Goal: Information Seeking & Learning: Learn about a topic

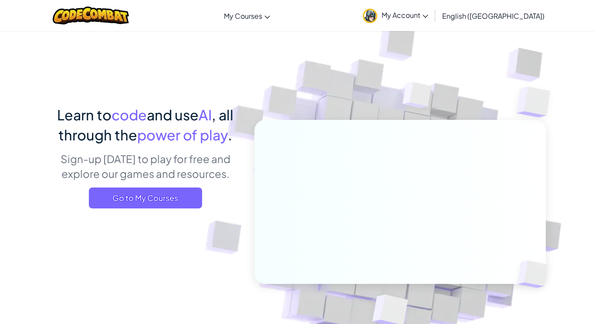
click at [428, 12] on span "My Account" at bounding box center [405, 14] width 47 height 9
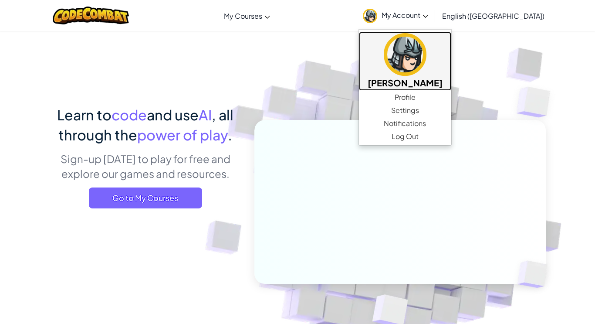
click at [427, 36] on img at bounding box center [405, 54] width 43 height 43
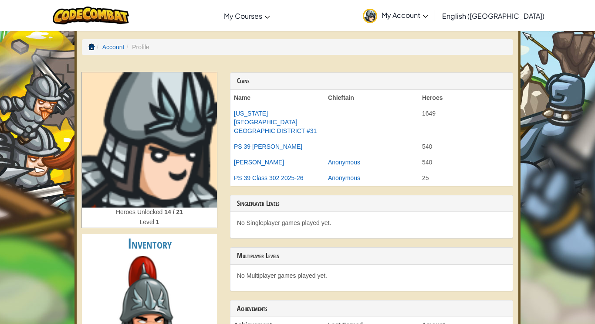
click at [90, 47] on span at bounding box center [91, 47] width 6 height 6
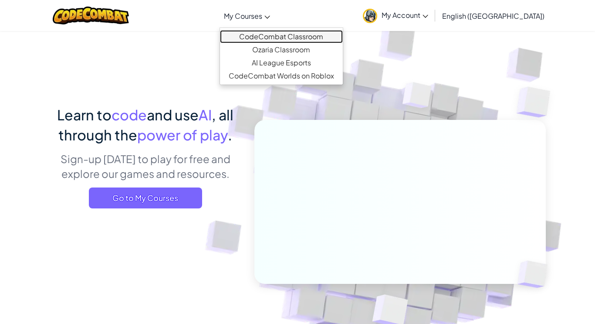
click at [283, 36] on link "CodeCombat Classroom" at bounding box center [281, 36] width 123 height 13
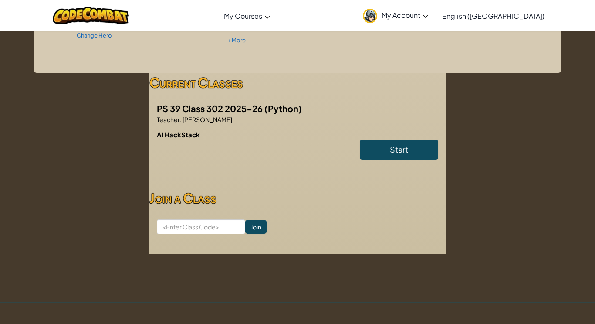
scroll to position [103, 0]
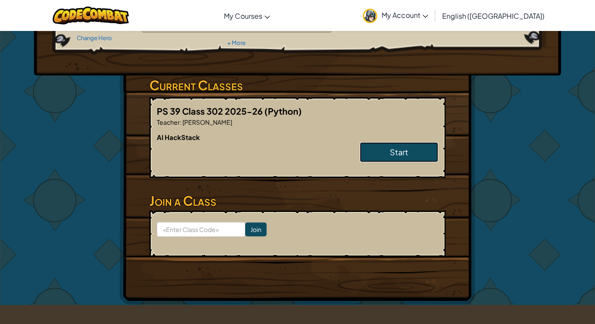
click at [414, 151] on link "Start" at bounding box center [399, 152] width 78 height 20
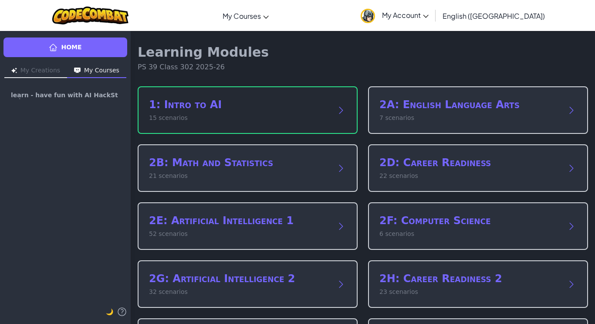
click at [279, 122] on p "15 scenarios" at bounding box center [239, 117] width 180 height 9
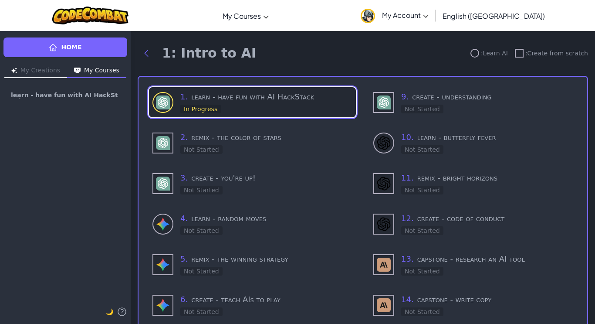
click at [269, 98] on h3 "1 . learn - have fun with AI HackStack" at bounding box center [266, 97] width 172 height 12
click at [163, 101] on img at bounding box center [163, 102] width 14 height 14
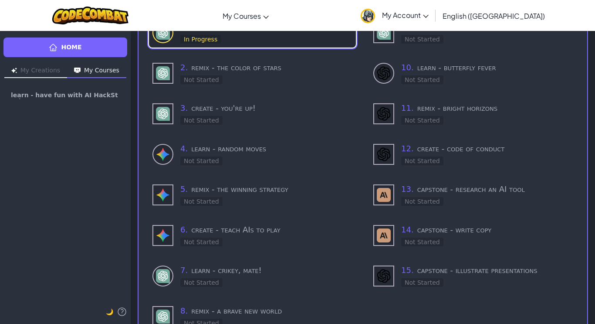
scroll to position [116, 0]
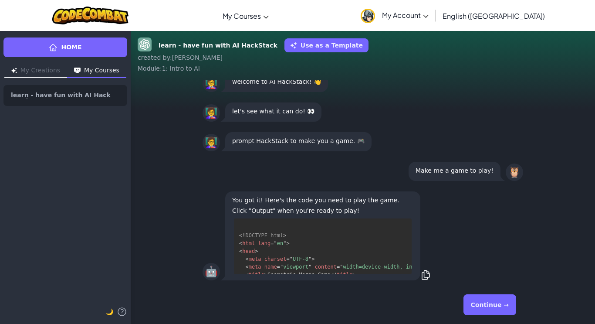
click at [479, 304] on button "Continue →" at bounding box center [490, 304] width 53 height 21
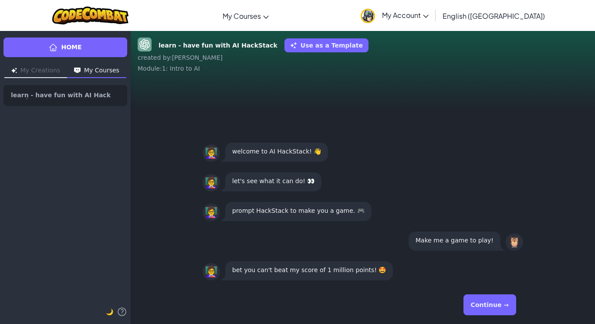
click at [301, 212] on p "prompt HackStack to make you a game. 🎮" at bounding box center [298, 210] width 132 height 10
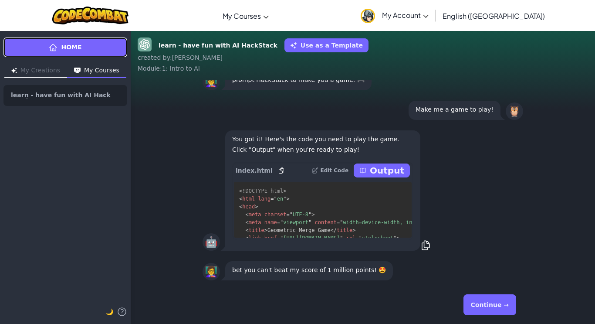
click at [86, 46] on link "Home" at bounding box center [65, 47] width 124 height 20
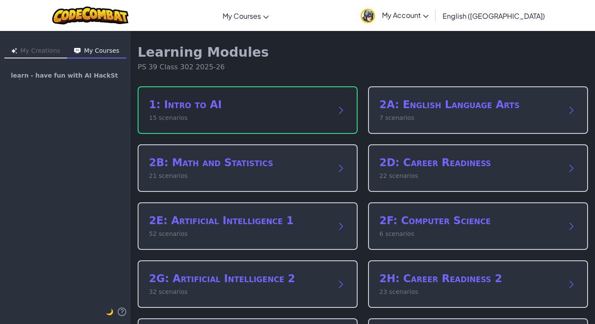
click at [210, 101] on h2 "1: Intro to AI" at bounding box center [239, 105] width 180 height 14
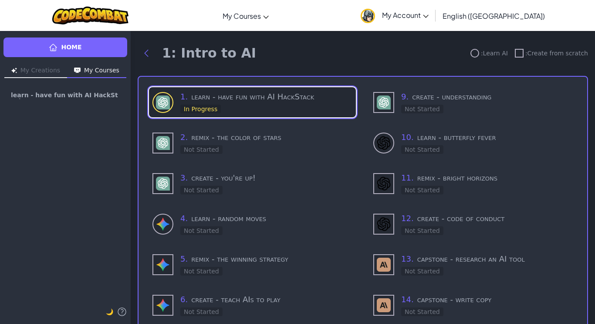
click at [240, 98] on h3 "1 . learn - have fun with AI HackStack" at bounding box center [266, 97] width 172 height 12
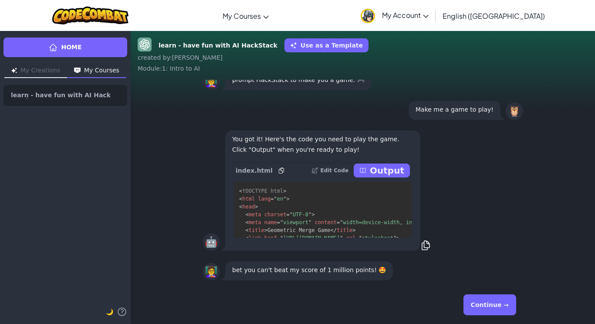
click at [390, 165] on p "Output" at bounding box center [387, 170] width 34 height 12
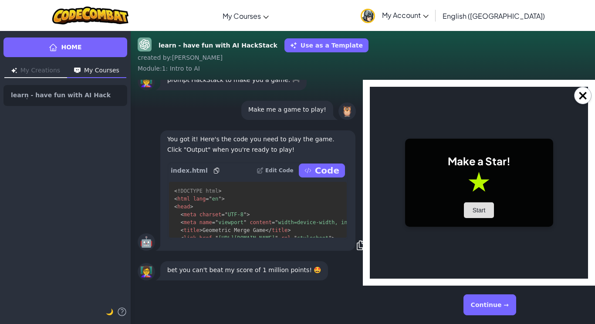
click at [477, 210] on button "Start" at bounding box center [479, 210] width 30 height 16
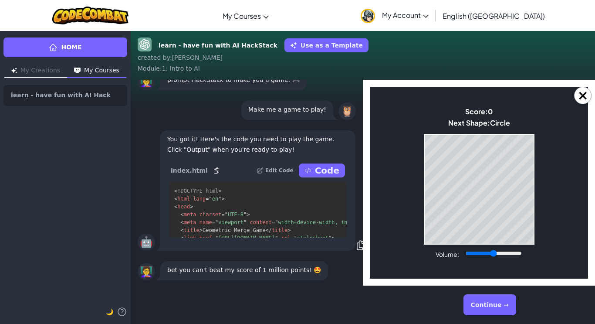
click at [430, 253] on body "Make a Star! Start Score: 0 Next Shape: Circle Game Over Your stack reached the…" at bounding box center [479, 183] width 218 height 192
click at [450, 251] on label "Volume:" at bounding box center [448, 254] width 24 height 8
click at [466, 251] on input "Volume:" at bounding box center [494, 253] width 56 height 7
type input "0.01"
click at [470, 250] on input "Volume:" at bounding box center [494, 253] width 56 height 7
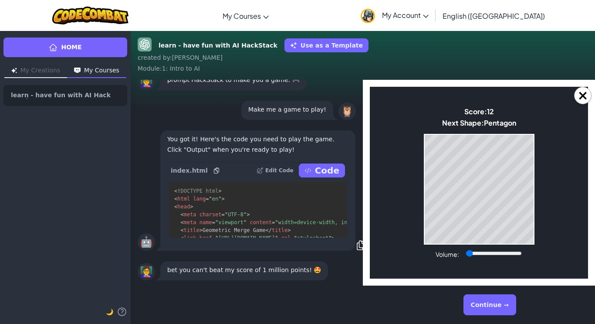
click at [495, 249] on div "Volume:" at bounding box center [479, 254] width 87 height 10
click at [507, 245] on body "Make a Star! Start Score: 32 Next Shape: Hexagon Game Over Your stack reached t…" at bounding box center [479, 183] width 218 height 192
click at [489, 308] on button "Continue →" at bounding box center [490, 304] width 53 height 21
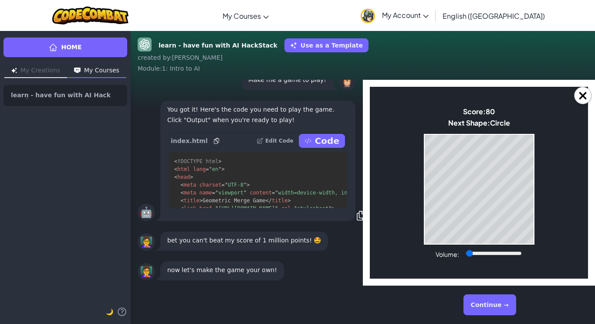
click at [483, 304] on button "Continue →" at bounding box center [490, 304] width 53 height 21
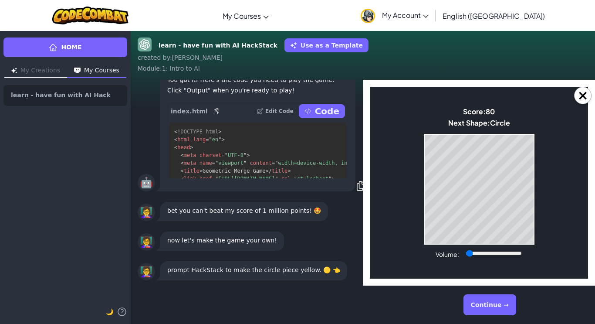
click at [490, 305] on button "Continue →" at bounding box center [490, 304] width 53 height 21
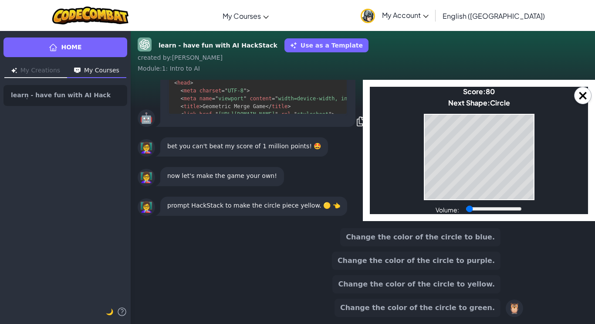
click at [381, 281] on button "Change the color of the circle to yellow." at bounding box center [416, 284] width 168 height 18
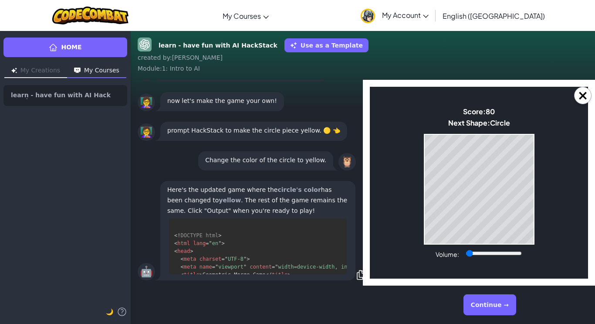
scroll to position [221, 0]
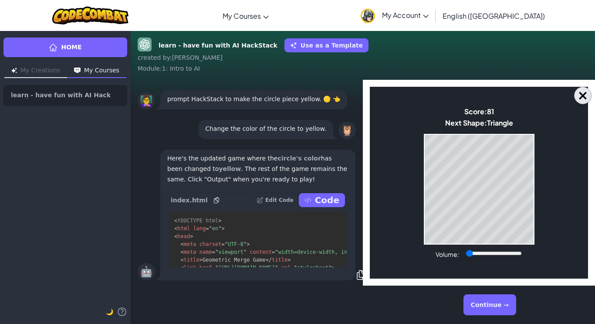
click at [581, 96] on button "×" at bounding box center [582, 95] width 17 height 17
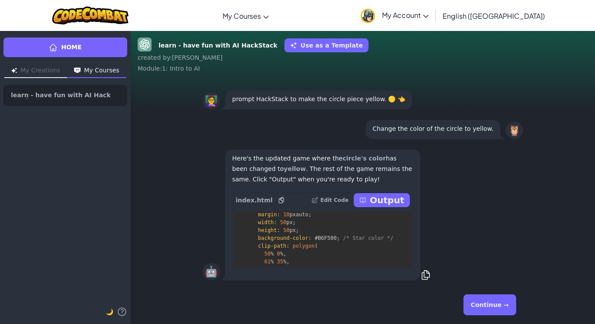
scroll to position [721, 0]
click at [384, 202] on p "Output" at bounding box center [387, 200] width 34 height 12
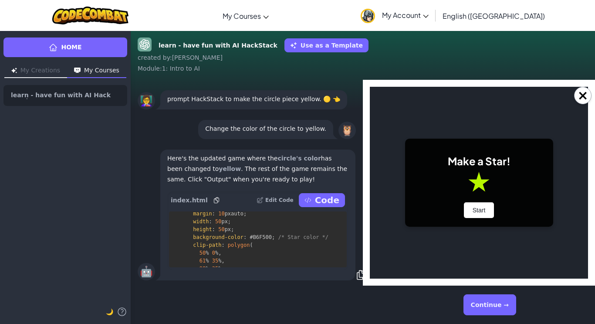
scroll to position [0, 0]
click at [485, 204] on button "Start" at bounding box center [479, 210] width 30 height 16
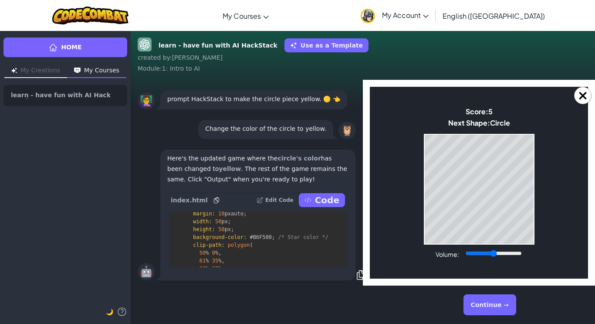
click at [486, 304] on button "Continue →" at bounding box center [490, 304] width 53 height 21
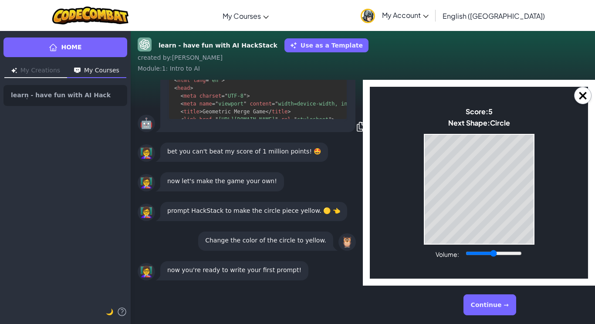
click at [495, 128] on div "Score: 5 Next Shape: Circle" at bounding box center [479, 118] width 62 height 23
click at [536, 157] on body "Make a Star! Start Score: 5 Next Shape: Triangle Game Over Your stack reached t…" at bounding box center [479, 183] width 218 height 192
click at [497, 311] on button "Continue →" at bounding box center [490, 304] width 53 height 21
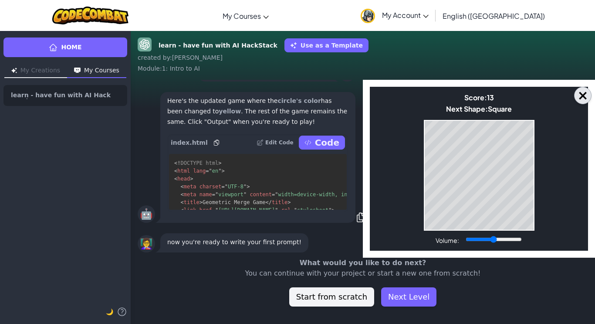
click at [583, 90] on button "×" at bounding box center [582, 95] width 17 height 17
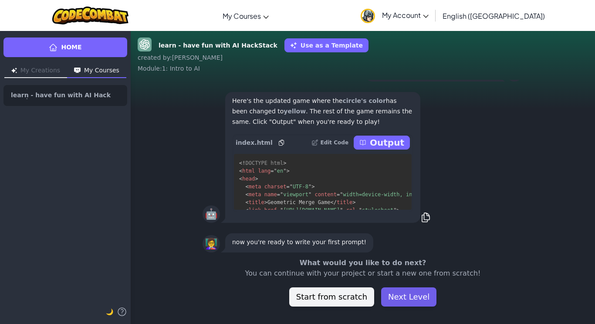
click at [401, 299] on button "Next Level" at bounding box center [408, 296] width 55 height 19
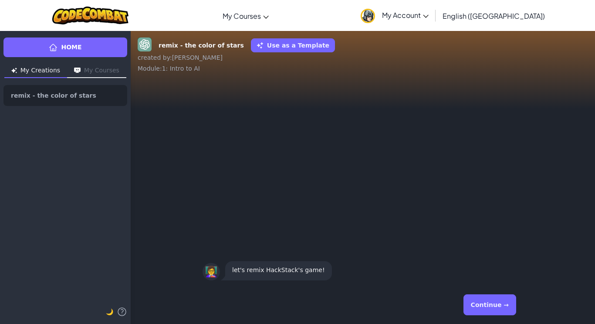
click at [482, 297] on button "Continue →" at bounding box center [490, 304] width 53 height 21
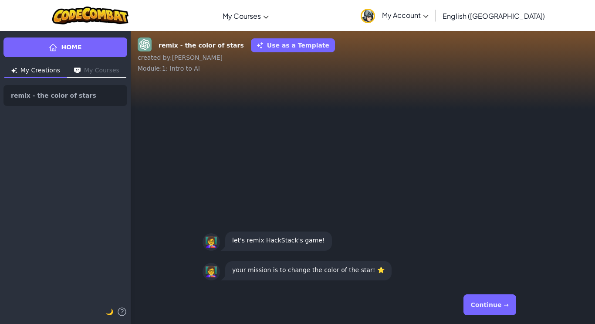
click at [484, 312] on button "Continue →" at bounding box center [490, 304] width 53 height 21
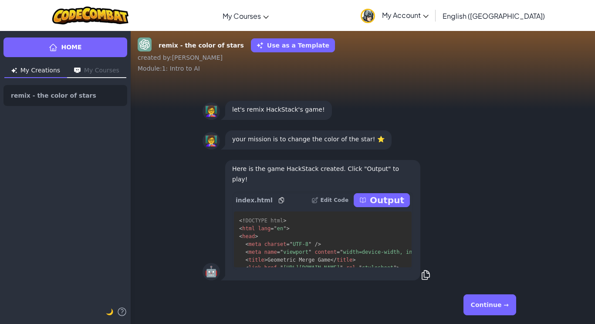
click at [490, 311] on button "Continue →" at bounding box center [490, 304] width 53 height 21
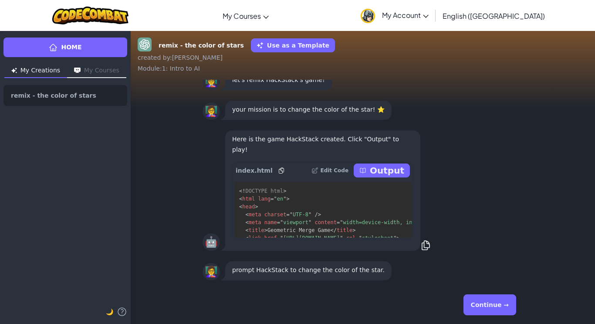
click at [370, 165] on button "Output" at bounding box center [382, 170] width 56 height 14
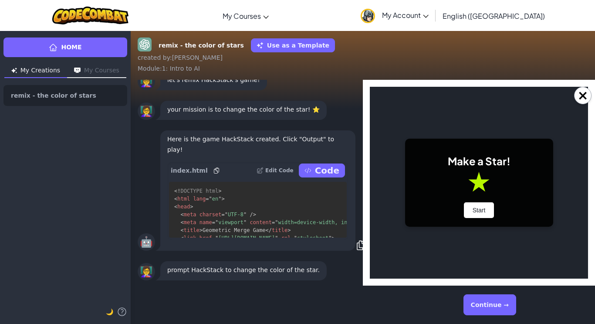
click at [491, 301] on button "Continue →" at bounding box center [490, 304] width 53 height 21
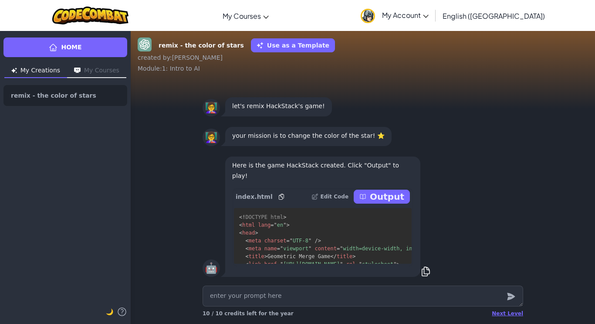
type textarea "x"
type textarea "m"
type textarea "x"
type textarea "ma"
type textarea "x"
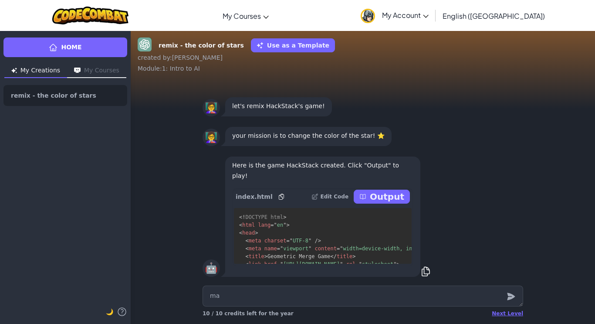
type textarea "mak"
type textarea "x"
type textarea "make"
type textarea "x"
type textarea "make"
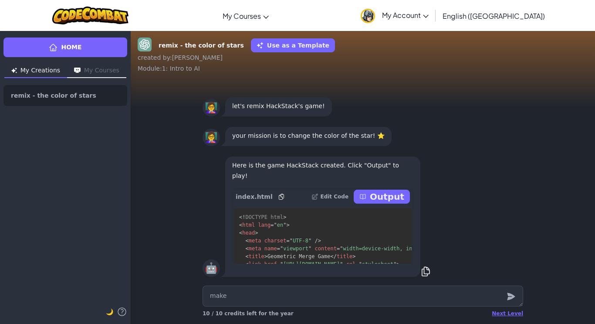
type textarea "x"
type textarea "make t"
type textarea "x"
type textarea "make th"
type textarea "x"
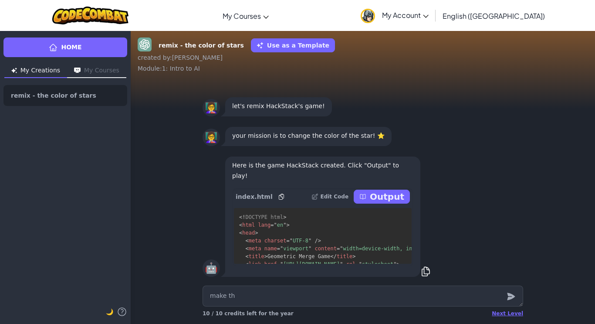
type textarea "make the"
type textarea "x"
type textarea "make the"
type textarea "x"
type textarea "make the s"
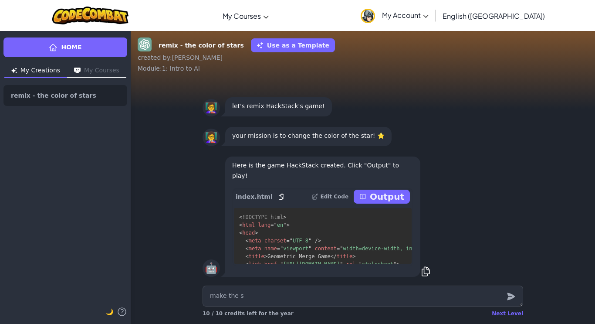
type textarea "x"
type textarea "make the st"
type textarea "x"
type textarea "make the sta"
type textarea "x"
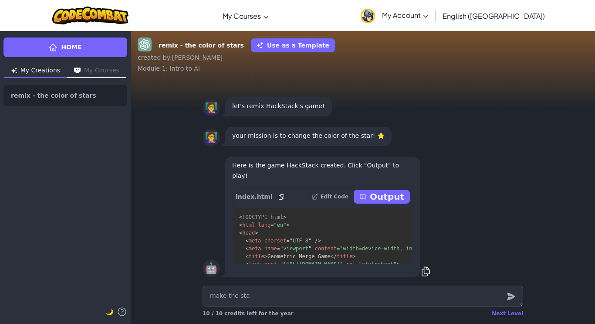
type textarea "make the star"
type textarea "x"
type textarea "make the star"
type textarea "x"
type textarea "make the star b"
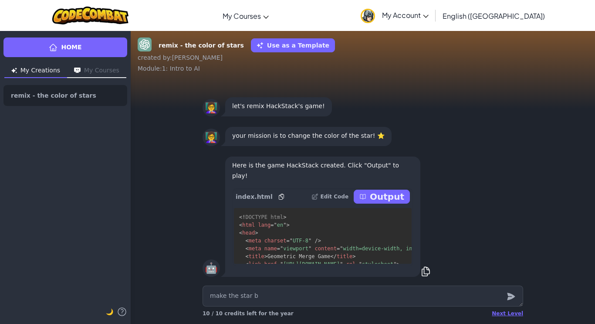
type textarea "x"
type textarea "make the star bl"
type textarea "x"
type textarea "make the star blu"
type textarea "x"
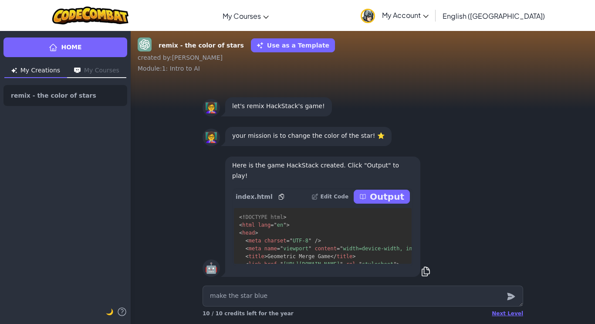
type textarea "make the star blue"
click at [508, 295] on icon "submit" at bounding box center [511, 296] width 8 height 7
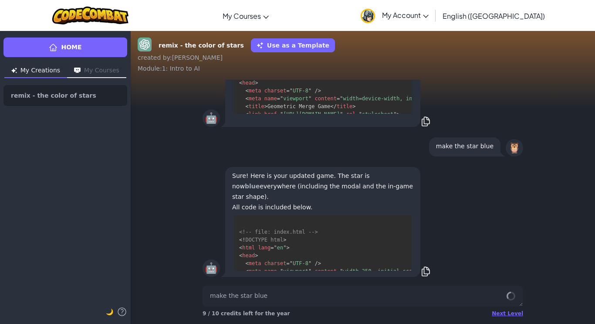
scroll to position [3938, 0]
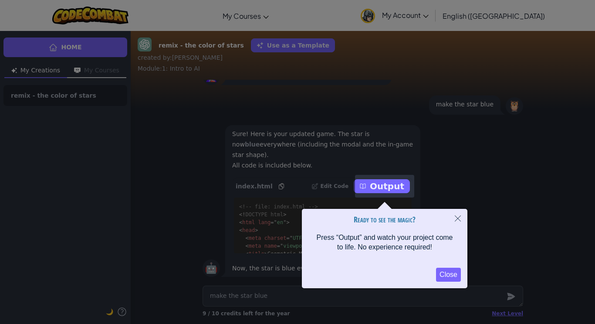
click at [401, 183] on div at bounding box center [384, 186] width 59 height 23
click at [459, 218] on icon "Close" at bounding box center [458, 218] width 6 height 6
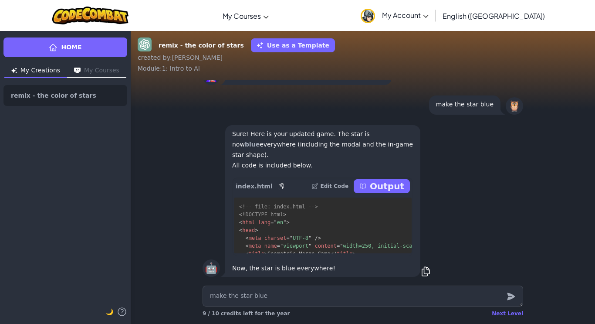
click at [377, 180] on p "Output" at bounding box center [387, 186] width 34 height 12
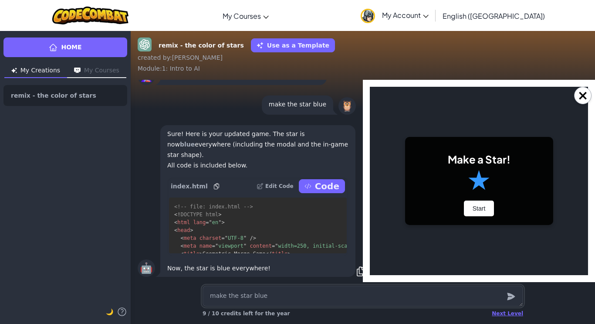
scroll to position [0, 0]
click at [473, 209] on button "Start" at bounding box center [479, 208] width 30 height 16
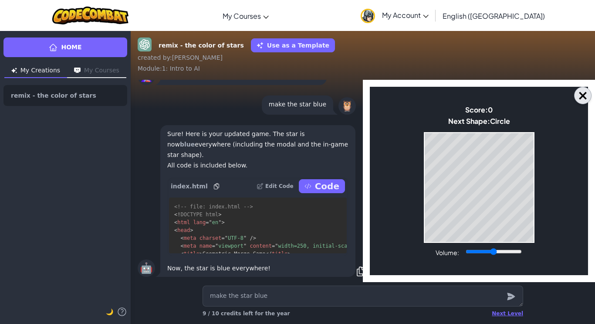
click at [581, 95] on button "×" at bounding box center [582, 95] width 17 height 17
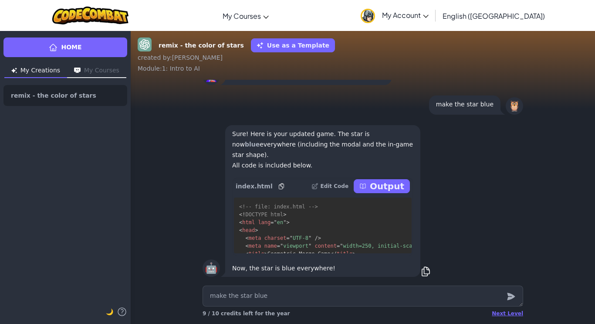
click at [385, 185] on p "Output" at bounding box center [387, 186] width 34 height 12
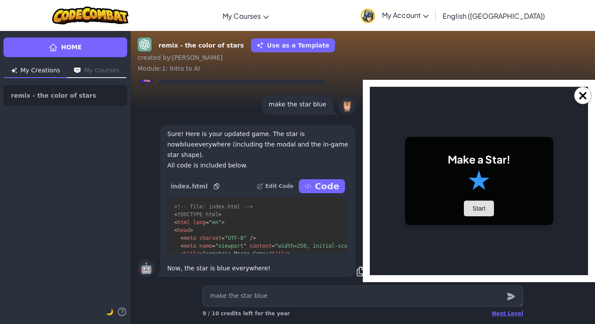
click at [481, 210] on button "Start" at bounding box center [479, 208] width 30 height 16
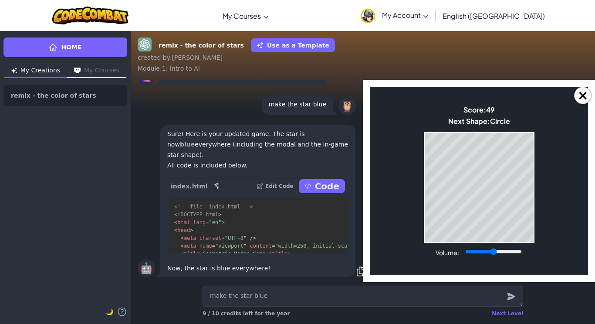
click at [498, 243] on body "Make a Star! Start Score: 49 Next Shape: Circle Game Over Your stack reached th…" at bounding box center [479, 181] width 218 height 188
click at [525, 242] on div "Game Over Your stack reached the top! Restart" at bounding box center [479, 187] width 111 height 111
click at [429, 245] on body "Make a Star! Start Score: 122 Next Shape: Square Game Over Your stack reached t…" at bounding box center [479, 181] width 218 height 188
click at [469, 242] on div "Game Over Your stack reached the top! Restart" at bounding box center [479, 187] width 111 height 111
click at [501, 244] on body "Make a Star! Start Score: 130 Next Shape: Triangle Game Over Your stack reached…" at bounding box center [479, 181] width 218 height 188
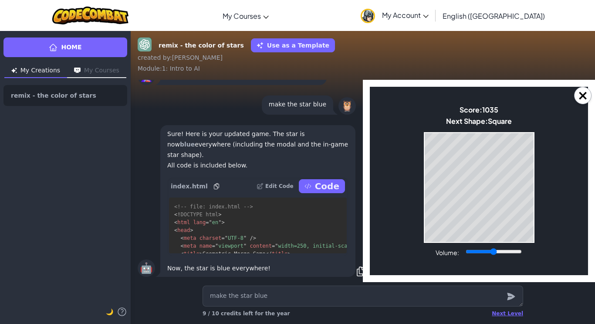
click at [542, 202] on body "Make a Star! Start Score: 1035 Next Shape: Square Game Over Your stack reached …" at bounding box center [479, 181] width 218 height 188
click at [584, 94] on button "×" at bounding box center [582, 95] width 17 height 17
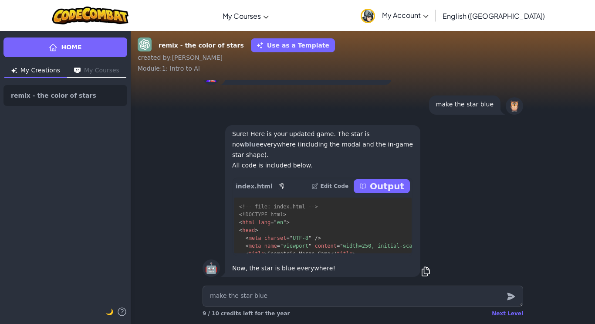
click at [389, 187] on p "Output" at bounding box center [387, 186] width 34 height 12
type textarea "x"
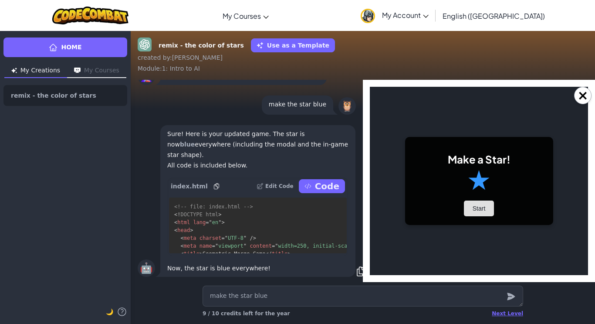
click at [474, 201] on button "Start" at bounding box center [479, 208] width 30 height 16
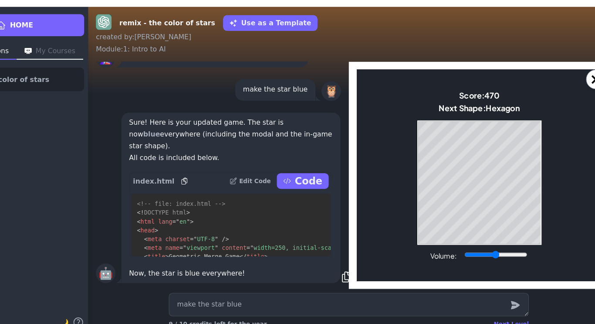
click at [457, 244] on body "Make a Star! Start Score: 470 Next Shape: Hexagon Game Over Your stack reached …" at bounding box center [465, 163] width 218 height 188
click at [446, 231] on div "Volume:" at bounding box center [465, 235] width 87 height 10
click at [445, 247] on body "Make a Star! Start Score: 484 Next Shape: [GEOGRAPHIC_DATA] Game Over Your stac…" at bounding box center [465, 163] width 218 height 188
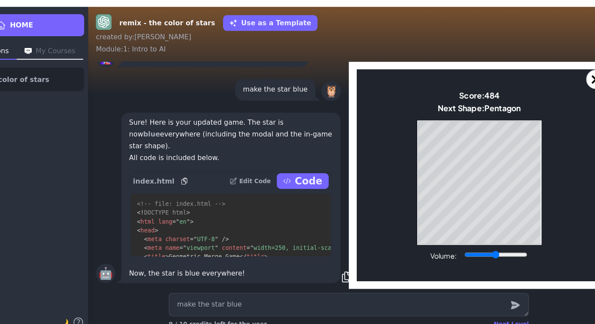
click at [455, 244] on body "Make a Star! Start Score: 484 Next Shape: [GEOGRAPHIC_DATA] Game Over Your stac…" at bounding box center [465, 163] width 218 height 188
click at [476, 305] on textarea "make the star blue" at bounding box center [363, 295] width 321 height 21
